Goal: Transaction & Acquisition: Book appointment/travel/reservation

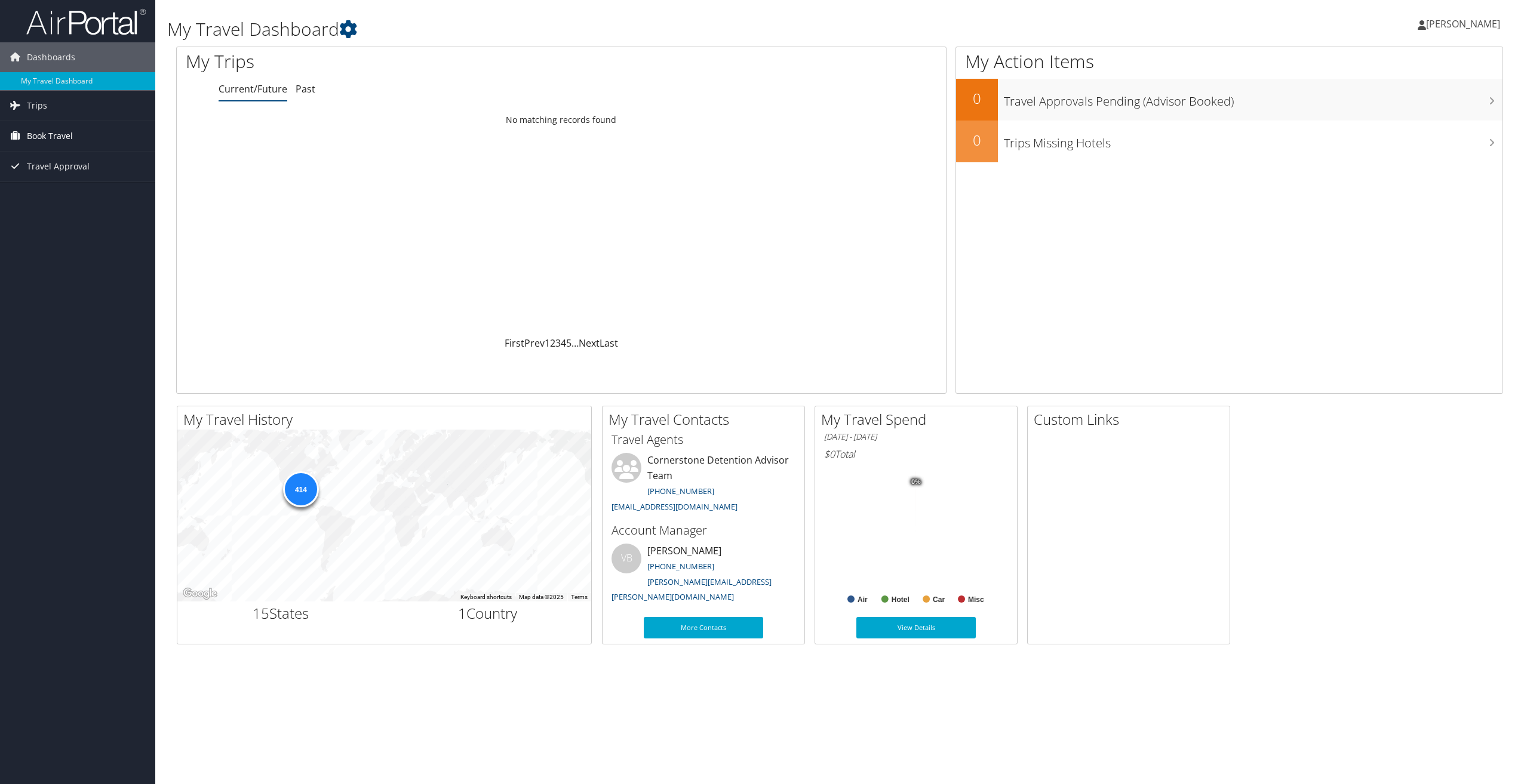
click at [42, 136] on span "Book Travel" at bounding box center [50, 136] width 46 height 30
click at [64, 195] on link "Book/Manage Online Trips" at bounding box center [78, 196] width 155 height 18
